Goal: Transaction & Acquisition: Purchase product/service

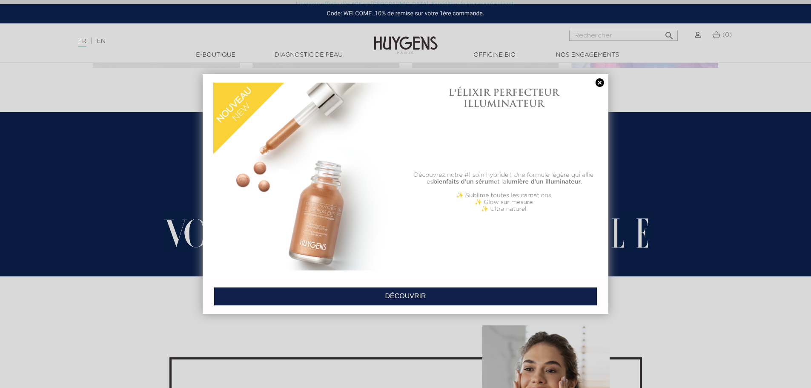
scroll to position [1533, 0]
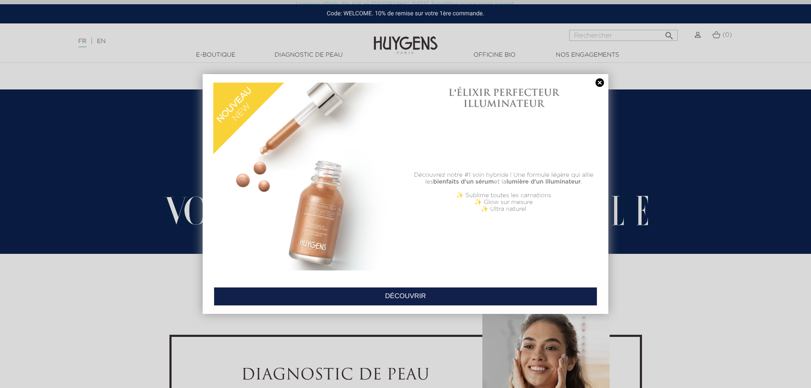
click at [341, 299] on link "DÉCOUVRIR" at bounding box center [406, 296] width 384 height 19
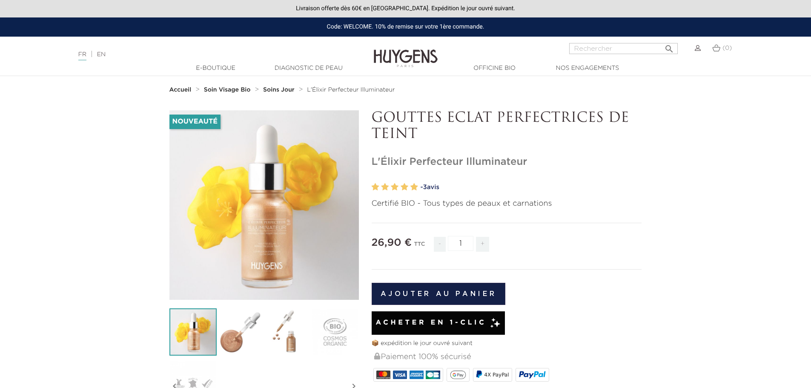
click at [458, 293] on button "Ajouter au panier" at bounding box center [439, 294] width 134 height 22
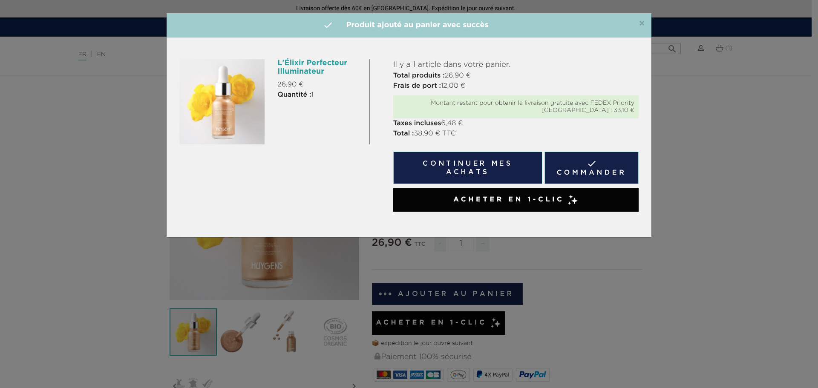
click at [475, 169] on button "Continuer mes achats" at bounding box center [467, 168] width 149 height 32
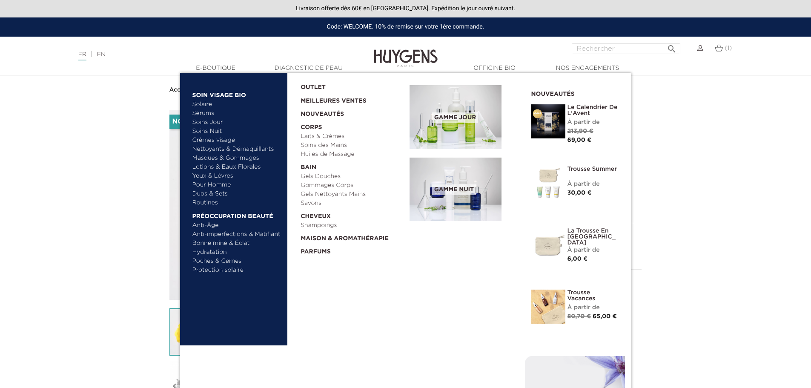
click at [336, 135] on link "Laits & Crèmes" at bounding box center [352, 136] width 103 height 9
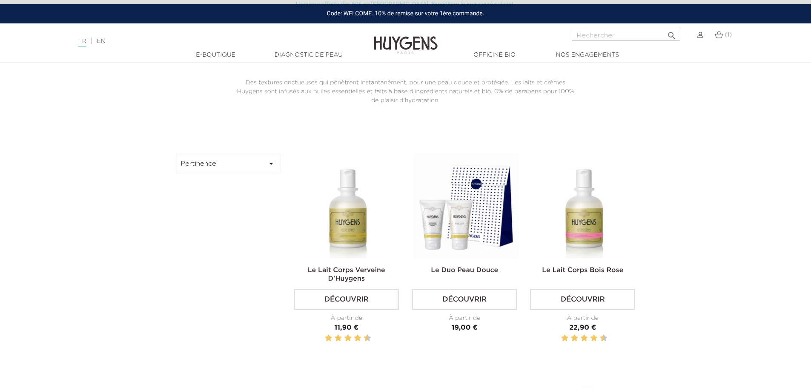
scroll to position [213, 0]
